Goal: Transaction & Acquisition: Purchase product/service

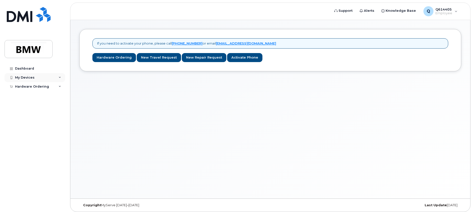
click at [61, 77] on div "My Devices" at bounding box center [35, 77] width 61 height 9
click at [56, 97] on div "Hardware Ordering" at bounding box center [35, 96] width 61 height 9
click at [26, 69] on div "Dashboard" at bounding box center [24, 69] width 19 height 4
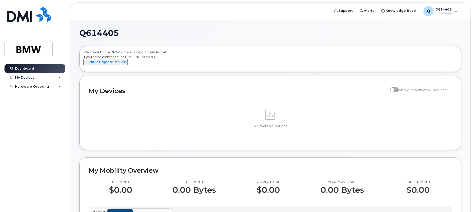
click at [399, 92] on span at bounding box center [394, 89] width 9 height 5
click at [397, 92] on span at bounding box center [394, 89] width 9 height 5
click at [43, 80] on div "My Devices" at bounding box center [35, 77] width 61 height 9
click at [38, 94] on div "Hardware Ordering" at bounding box center [32, 96] width 34 height 4
click at [31, 106] on div "New Order" at bounding box center [26, 105] width 19 height 5
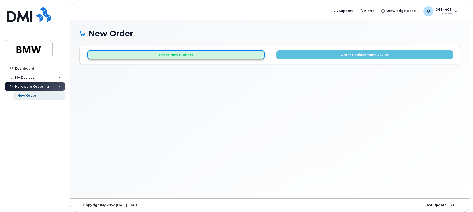
click at [240, 53] on button "Order New Number" at bounding box center [175, 54] width 177 height 9
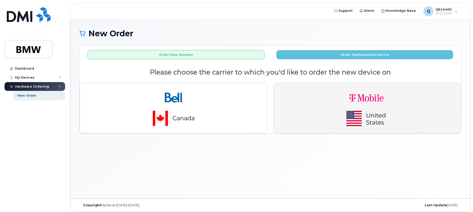
click at [388, 110] on img "button" at bounding box center [367, 108] width 70 height 42
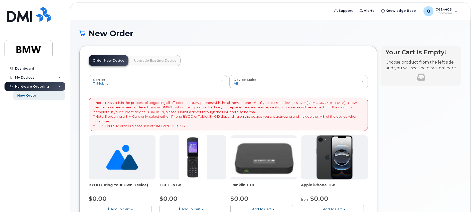
click at [143, 62] on link "Upgrade Existing Device" at bounding box center [155, 60] width 51 height 11
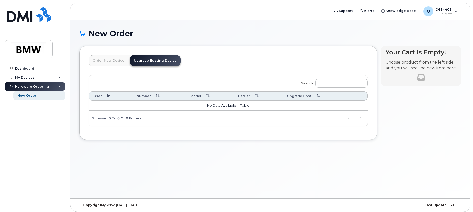
click at [220, 106] on td "No data available in table" at bounding box center [228, 106] width 279 height 10
click at [215, 108] on td "No data available in table" at bounding box center [228, 106] width 279 height 10
click at [218, 105] on td "No data available in table" at bounding box center [228, 106] width 279 height 10
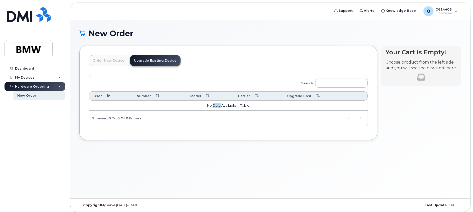
click at [218, 105] on td "No data available in table" at bounding box center [228, 106] width 279 height 10
click at [198, 105] on td "No data available in table" at bounding box center [228, 106] width 279 height 10
click at [104, 59] on link "Order New Device" at bounding box center [109, 60] width 40 height 11
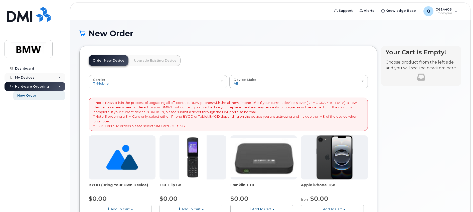
click at [27, 76] on div "My Devices" at bounding box center [25, 78] width 20 height 4
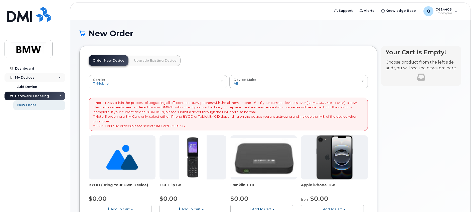
click at [40, 78] on div "My Devices" at bounding box center [35, 77] width 61 height 9
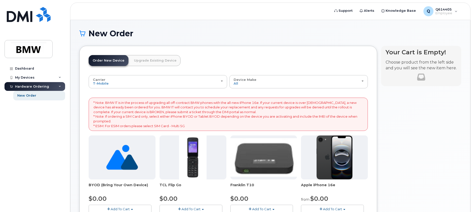
click at [41, 82] on div "Hardware Ordering" at bounding box center [35, 86] width 61 height 9
click at [446, 17] on header "Support Alerts Knowledge Base Q Q614405 Employee English Français Sign out" at bounding box center [270, 12] width 400 height 18
click at [446, 12] on span "Employee" at bounding box center [443, 13] width 17 height 4
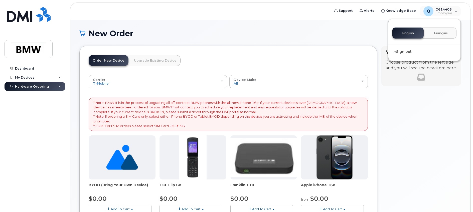
click at [319, 35] on h1 "New Order" at bounding box center [270, 33] width 382 height 9
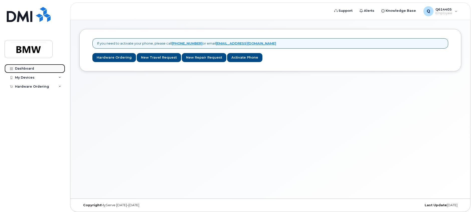
click at [29, 66] on link "Dashboard" at bounding box center [35, 68] width 61 height 9
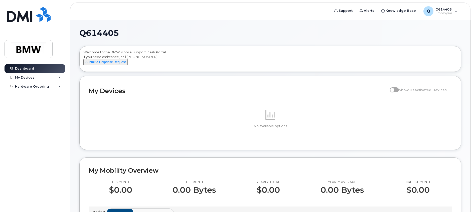
scroll to position [75, 0]
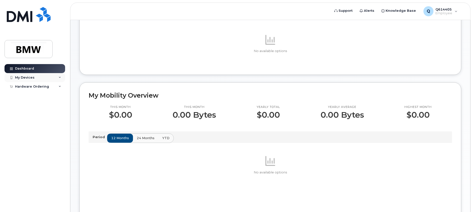
click at [36, 76] on div "My Devices" at bounding box center [35, 77] width 61 height 9
click at [40, 86] on link "Add Device" at bounding box center [39, 87] width 52 height 10
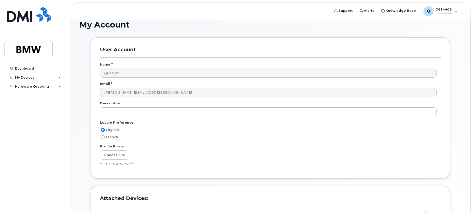
scroll to position [63, 0]
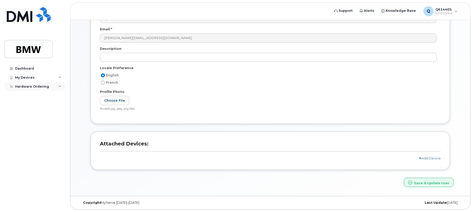
click at [54, 87] on div "Hardware Ordering" at bounding box center [35, 86] width 61 height 9
click at [36, 95] on link "New Order" at bounding box center [39, 96] width 52 height 10
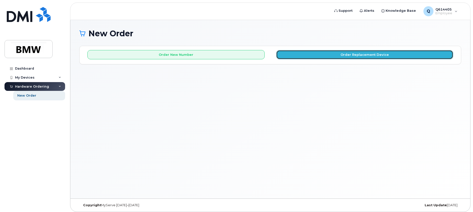
click at [318, 53] on button "Order Replacement Device" at bounding box center [364, 54] width 177 height 9
